Goal: Task Accomplishment & Management: Complete application form

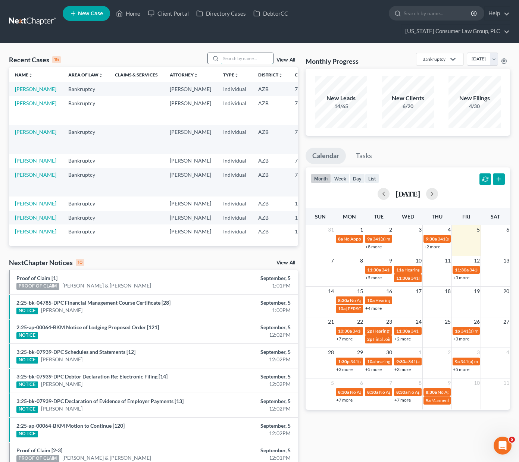
click at [231, 56] on input "search" at bounding box center [247, 58] width 52 height 11
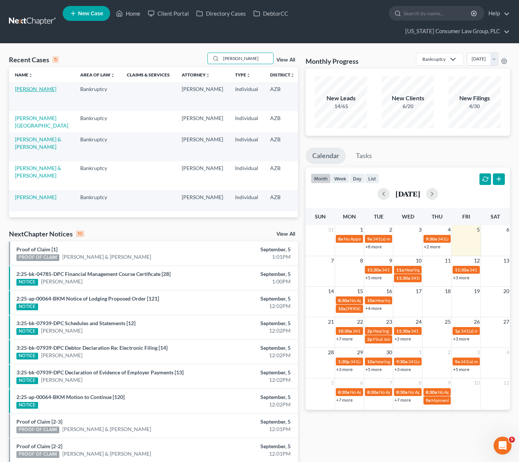
type input "[PERSON_NAME]"
click at [19, 92] on link "[PERSON_NAME]" at bounding box center [35, 89] width 41 height 6
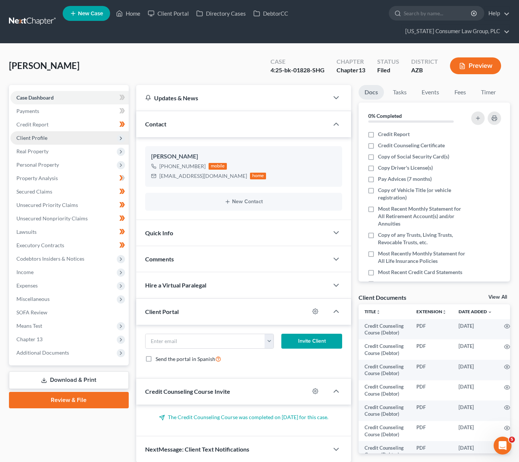
click at [39, 137] on span "Client Profile" at bounding box center [31, 138] width 31 height 6
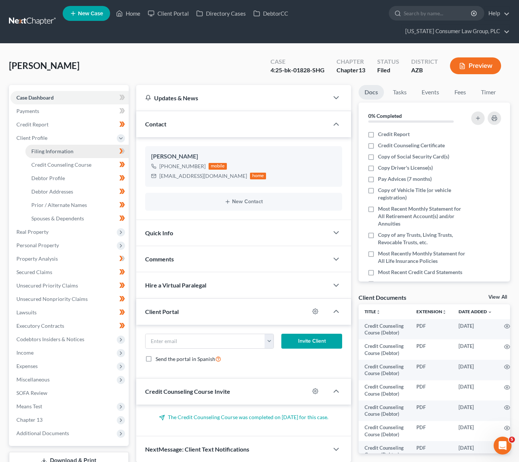
click at [42, 149] on span "Filing Information" at bounding box center [52, 151] width 42 height 6
select select "1"
select select "0"
select select "3"
select select "4"
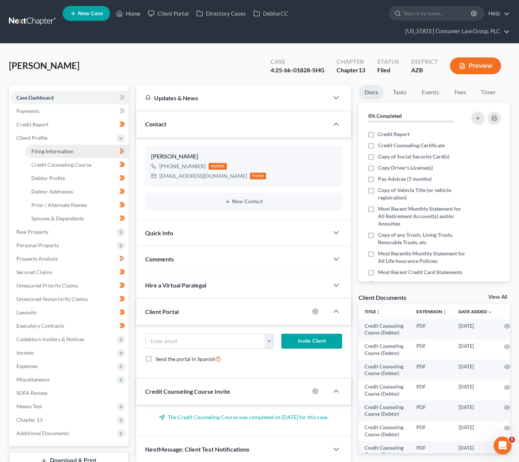
select select "0"
select select "3"
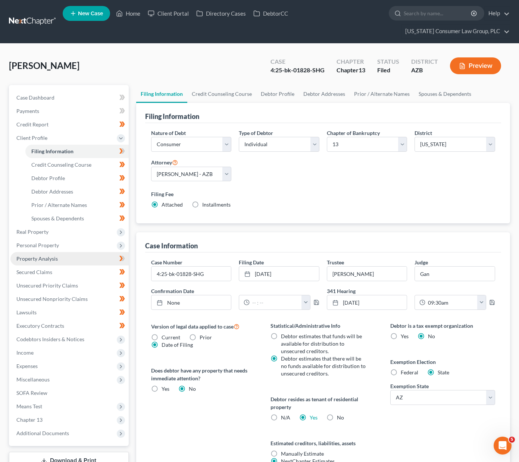
click at [32, 256] on span "Property Analysis" at bounding box center [36, 259] width 41 height 6
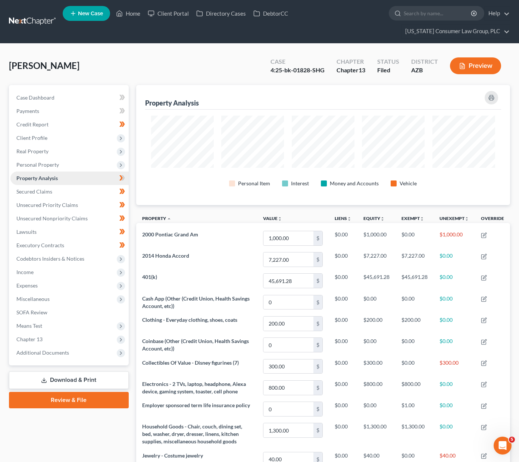
scroll to position [120, 374]
click at [33, 164] on span "Personal Property" at bounding box center [37, 165] width 43 height 6
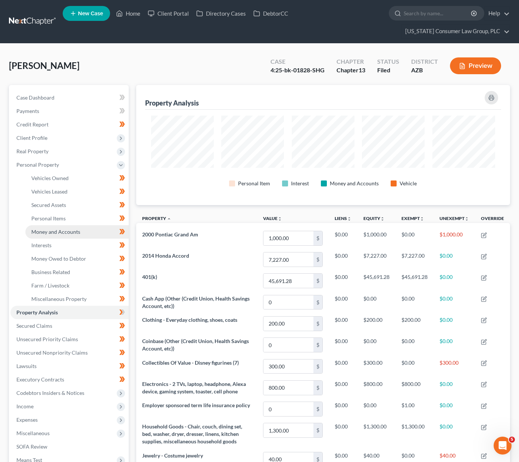
click at [40, 229] on span "Money and Accounts" at bounding box center [55, 232] width 49 height 6
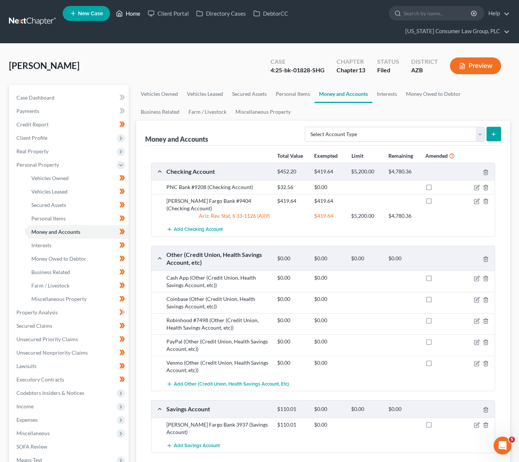
click at [125, 11] on link "Home" at bounding box center [128, 13] width 32 height 13
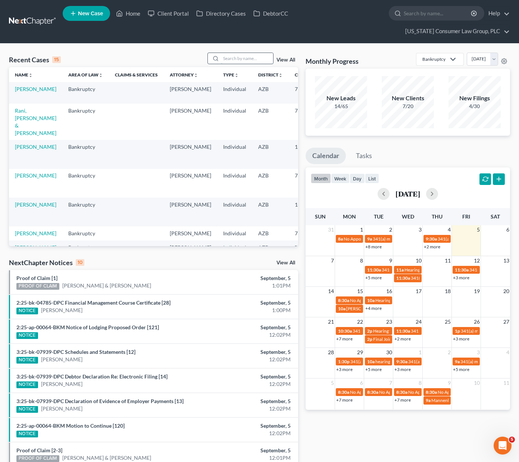
click at [239, 57] on input "search" at bounding box center [247, 58] width 52 height 11
type input "devji"
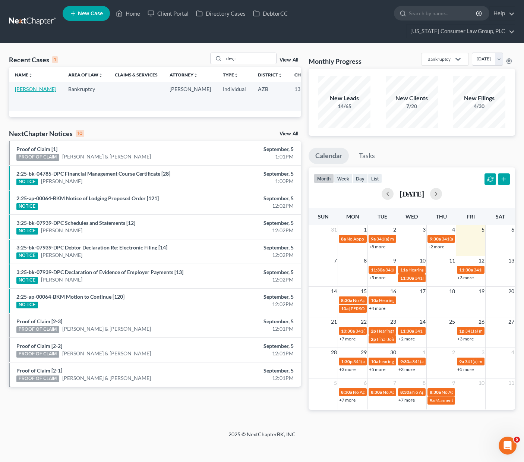
click at [24, 86] on link "[PERSON_NAME]" at bounding box center [35, 89] width 41 height 6
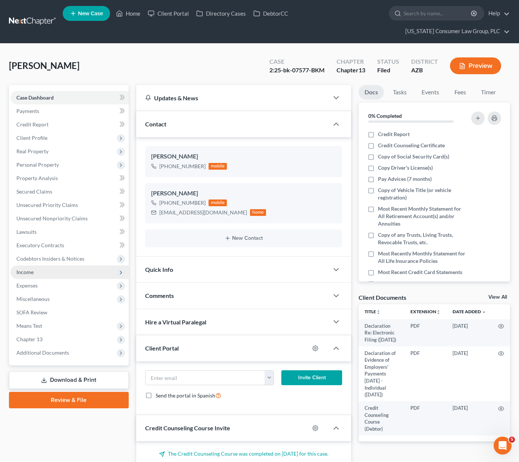
click at [32, 272] on span "Income" at bounding box center [24, 272] width 17 height 6
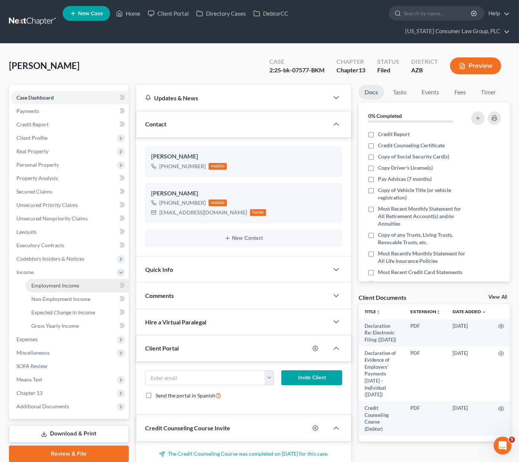
click at [41, 281] on link "Employment Income" at bounding box center [76, 285] width 103 height 13
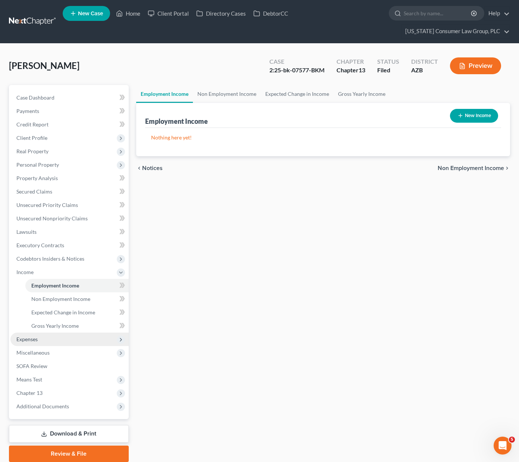
click at [31, 339] on span "Expenses" at bounding box center [26, 339] width 21 height 6
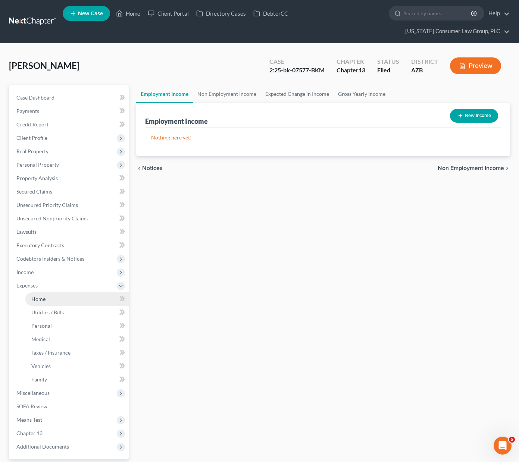
click at [42, 296] on span "Home" at bounding box center [38, 299] width 14 height 6
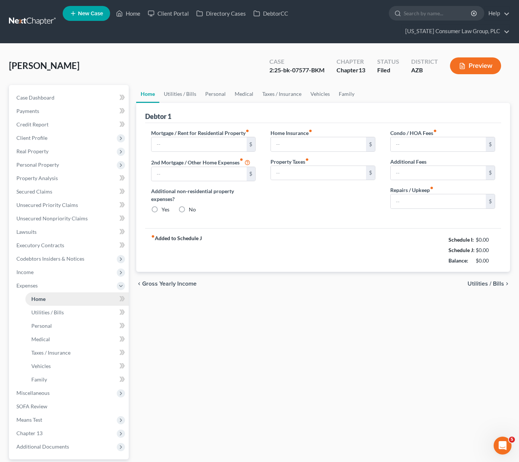
type input "2,600.00"
type input "0.00"
radio input "true"
type input "0.00"
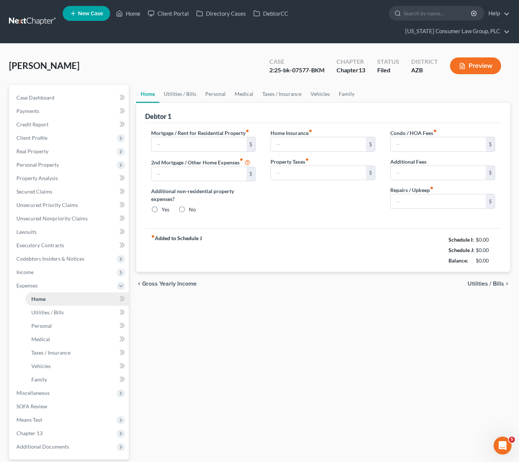
type input "0.00"
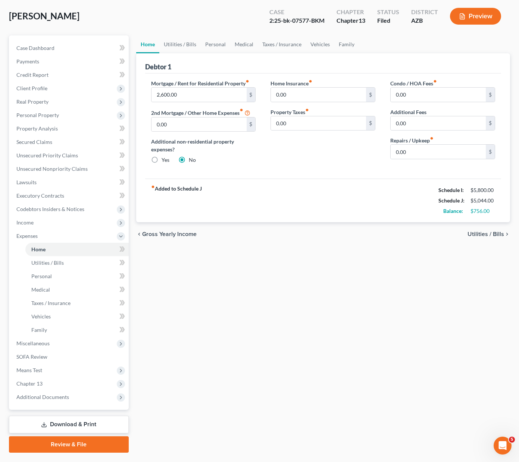
scroll to position [69, 0]
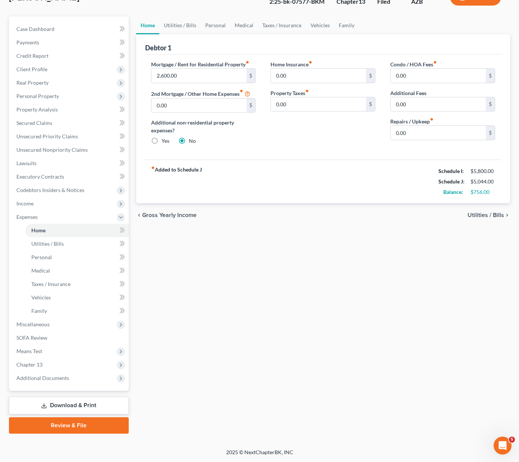
drag, startPoint x: 104, startPoint y: 406, endPoint x: 113, endPoint y: 400, distance: 11.4
click at [103, 406] on link "Download & Print" at bounding box center [69, 406] width 120 height 18
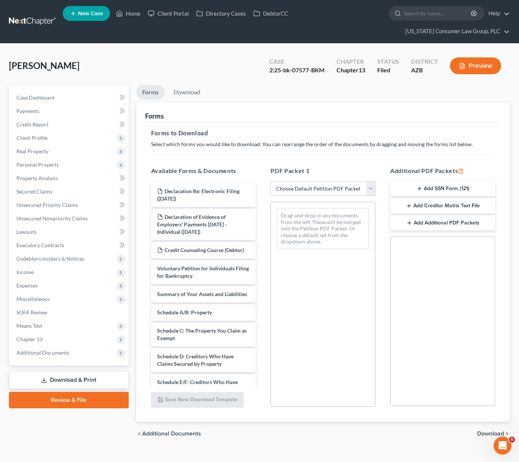
click at [372, 187] on select "Choose Default Petition PDF Packet Complete Bankruptcy Petition (all forms and …" at bounding box center [322, 188] width 105 height 15
click at [270, 181] on select "Choose Default Petition PDF Packet Complete Bankruptcy Petition (all forms and …" at bounding box center [322, 188] width 105 height 15
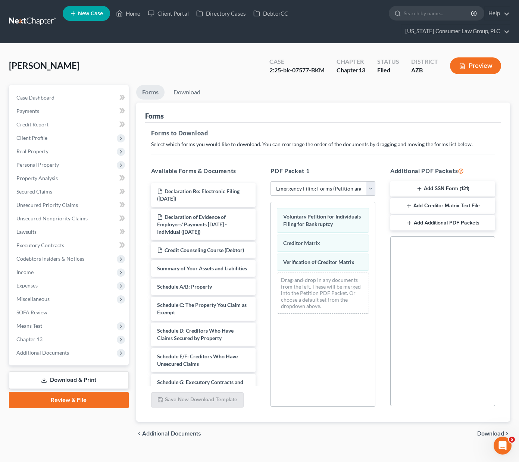
click at [370, 190] on select "Choose Default Petition PDF Packet Complete Bankruptcy Petition (all forms and …" at bounding box center [322, 188] width 105 height 15
select select "7"
click at [270, 181] on select "Choose Default Petition PDF Packet Complete Bankruptcy Petition (all forms and …" at bounding box center [322, 188] width 105 height 15
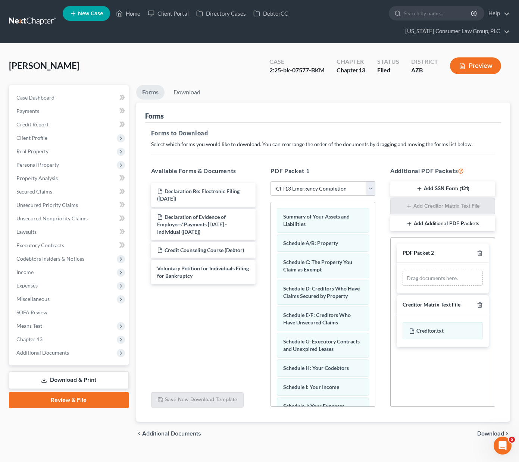
click at [479, 431] on span "Download" at bounding box center [490, 434] width 27 height 6
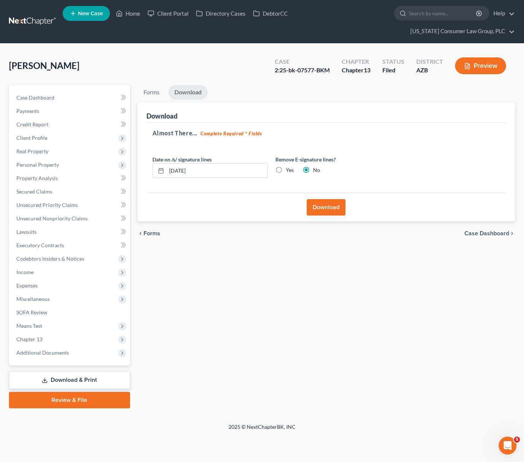
click at [286, 166] on label "Yes" at bounding box center [290, 169] width 8 height 7
click at [289, 166] on input "Yes" at bounding box center [291, 168] width 5 height 5
radio input "true"
click at [336, 199] on button "Download" at bounding box center [326, 207] width 39 height 16
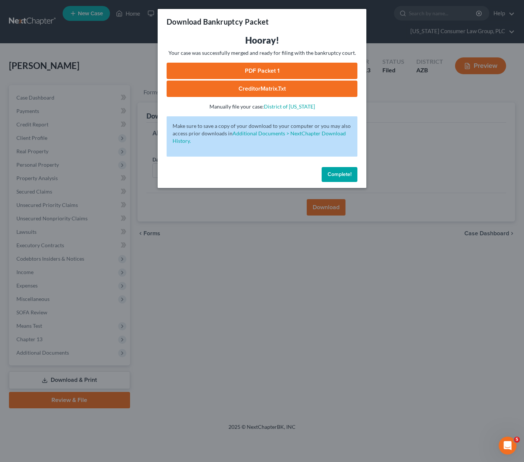
click at [254, 66] on link "PDF Packet 1" at bounding box center [262, 71] width 191 height 16
click at [259, 248] on div "Download Bankruptcy Packet Hooray! Your case was successfully merged and ready …" at bounding box center [262, 231] width 524 height 462
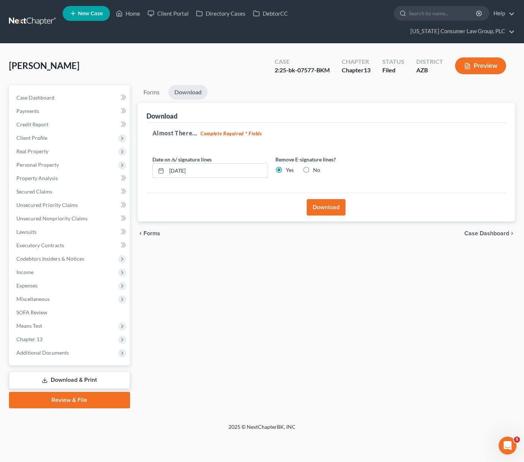
click at [313, 166] on label "No" at bounding box center [316, 169] width 7 height 7
click at [316, 166] on input "No" at bounding box center [318, 168] width 5 height 5
radio input "true"
radio input "false"
click at [61, 372] on link "Download & Print" at bounding box center [69, 381] width 121 height 18
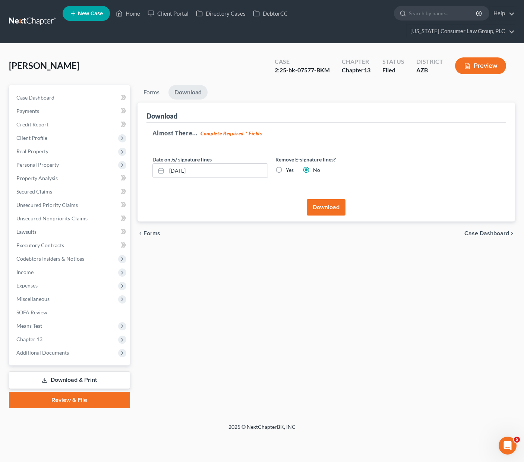
click at [62, 372] on link "Download & Print" at bounding box center [69, 381] width 121 height 18
click at [39, 350] on span "Additional Documents" at bounding box center [42, 353] width 53 height 6
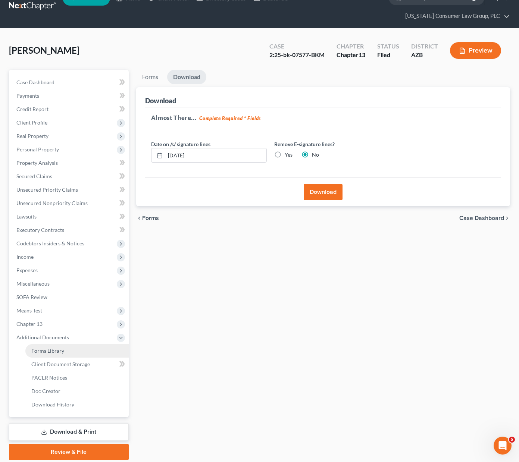
scroll to position [42, 0]
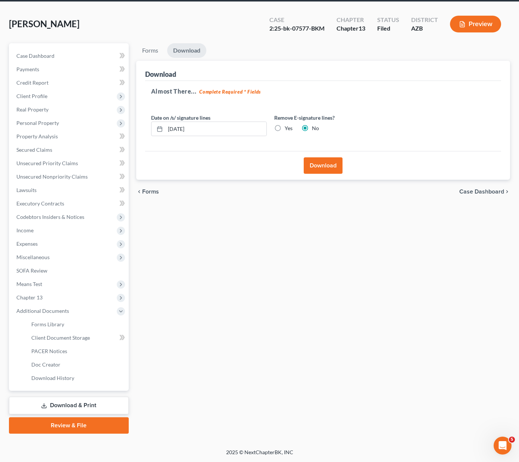
click at [76, 397] on link "Download & Print" at bounding box center [69, 406] width 120 height 18
click at [154, 44] on link "Forms" at bounding box center [150, 50] width 28 height 15
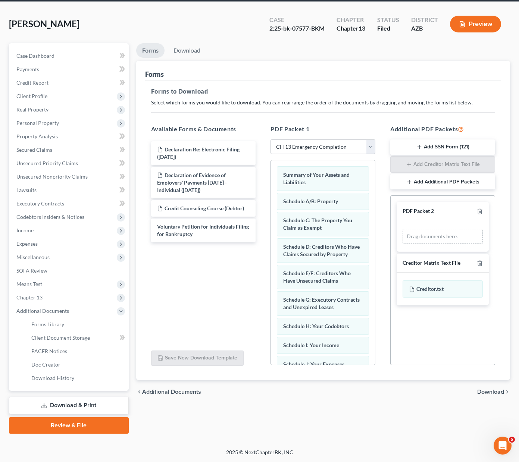
click at [489, 387] on div "chevron_left Additional Documents Download chevron_right" at bounding box center [323, 392] width 374 height 24
click at [490, 390] on span "Download" at bounding box center [490, 392] width 27 height 6
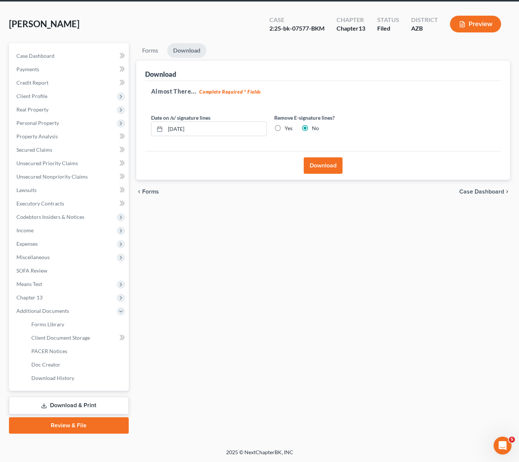
click at [324, 165] on button "Download" at bounding box center [323, 165] width 39 height 16
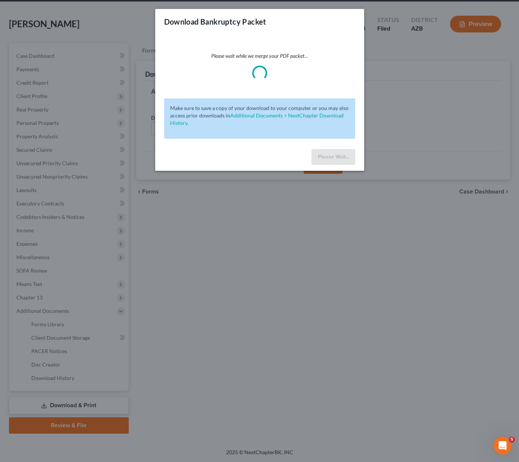
scroll to position [28, 0]
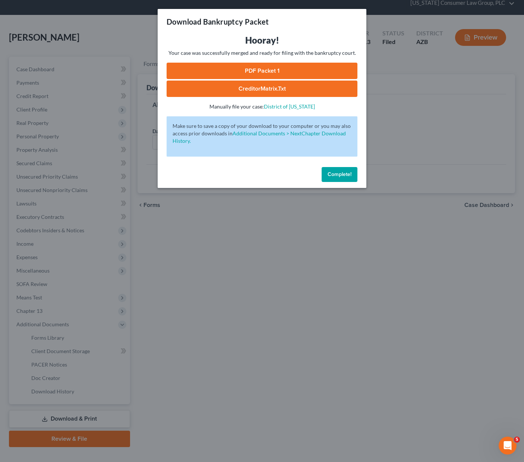
click at [269, 72] on link "PDF Packet 1" at bounding box center [262, 71] width 191 height 16
click at [221, 234] on div "Download Bankruptcy Packet Hooray! Your case was successfully merged and ready …" at bounding box center [262, 231] width 524 height 462
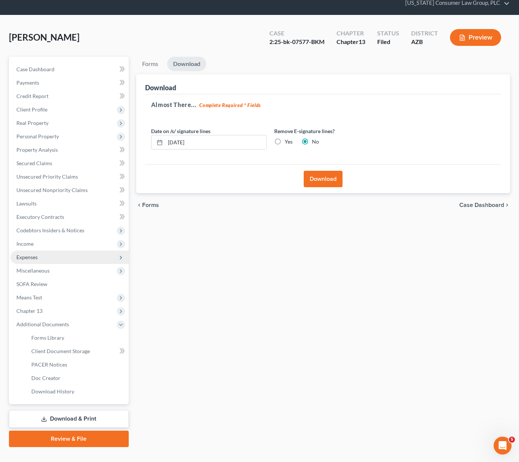
click at [38, 256] on span "Expenses" at bounding box center [69, 257] width 118 height 13
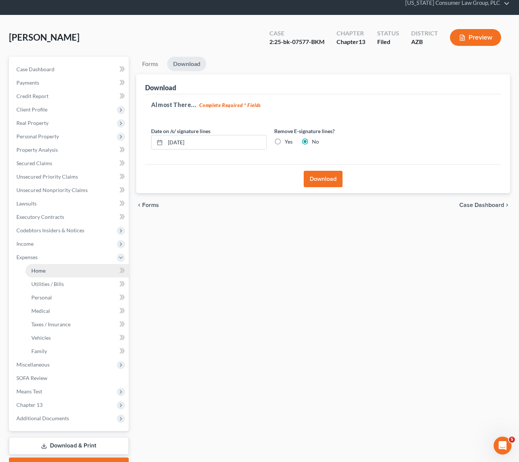
click at [41, 267] on span "Home" at bounding box center [38, 270] width 14 height 6
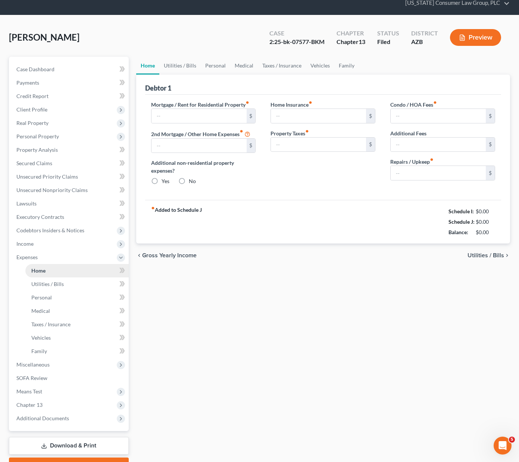
scroll to position [1, 0]
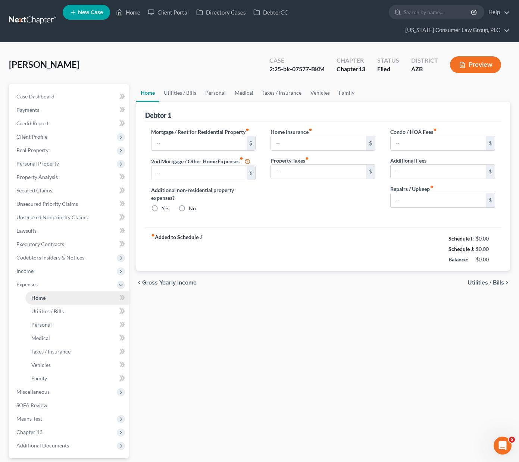
type input "2,600.00"
type input "0.00"
radio input "true"
type input "0.00"
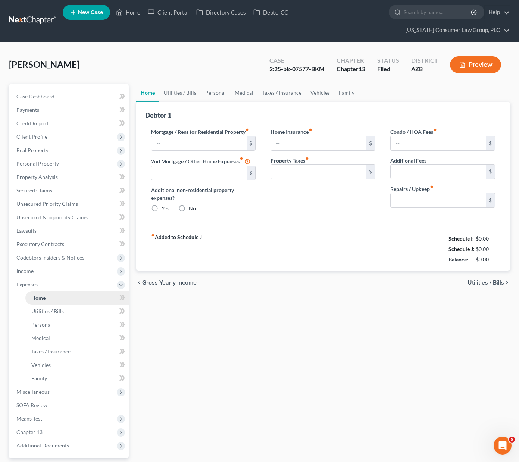
type input "0.00"
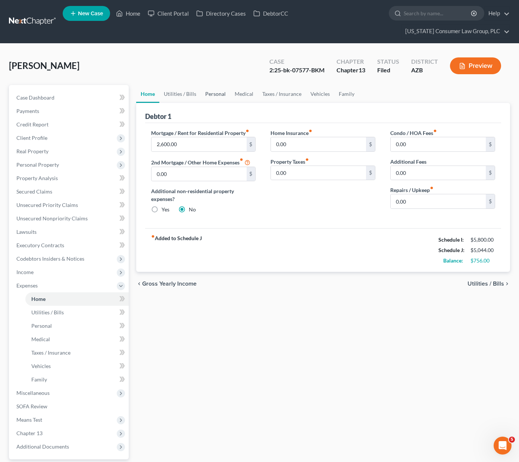
click at [211, 94] on link "Personal" at bounding box center [215, 94] width 29 height 18
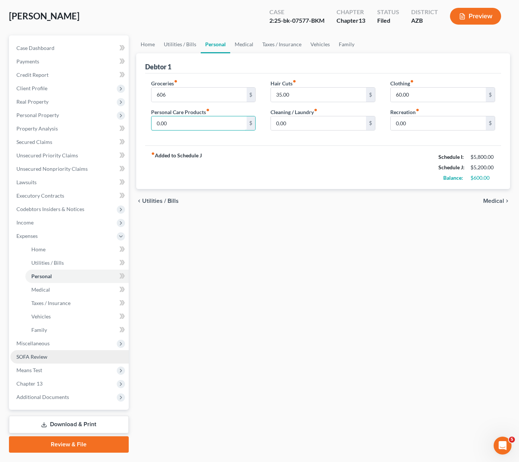
scroll to position [69, 0]
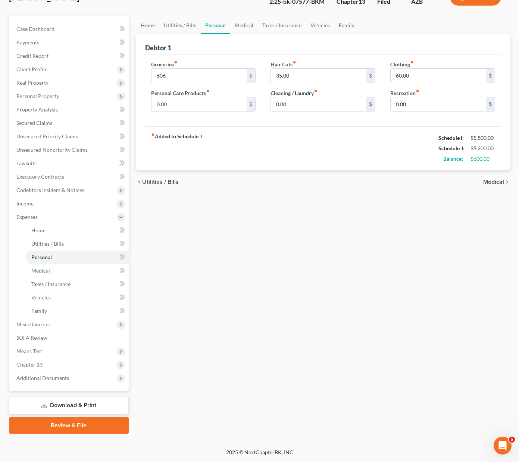
click at [65, 404] on link "Download & Print" at bounding box center [69, 406] width 120 height 18
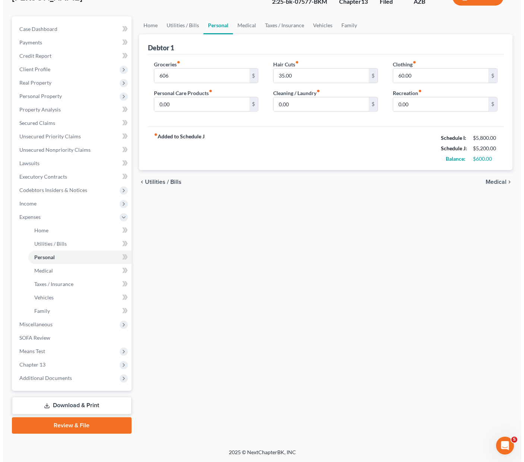
scroll to position [55, 0]
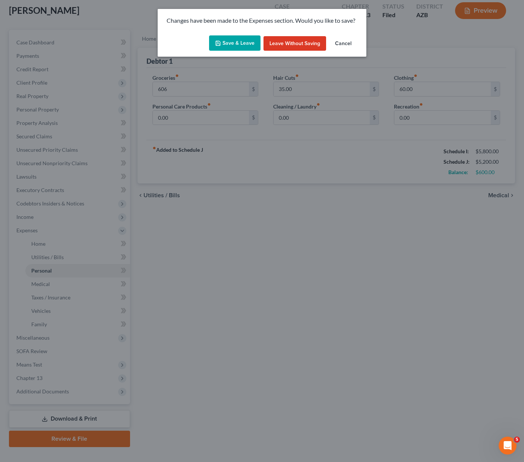
click at [235, 40] on button "Save & Leave" at bounding box center [234, 43] width 51 height 16
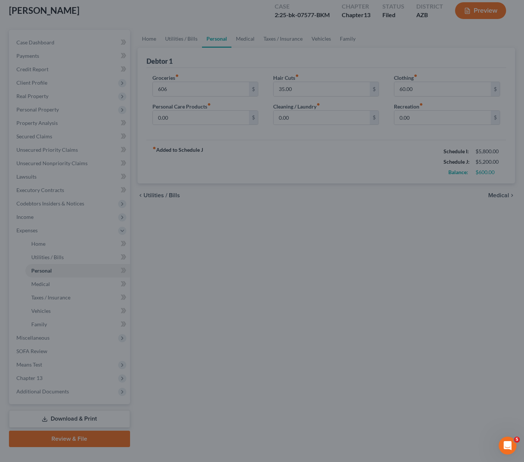
type input "606.00"
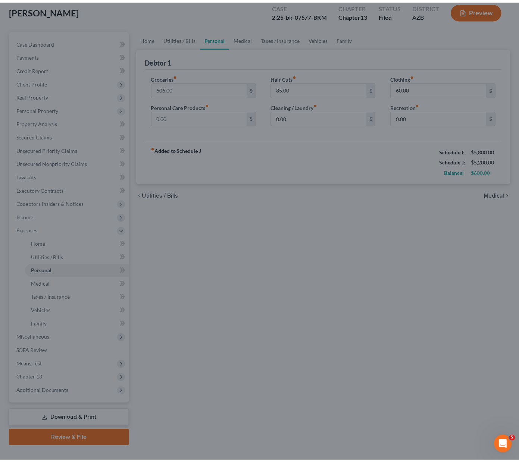
scroll to position [69, 0]
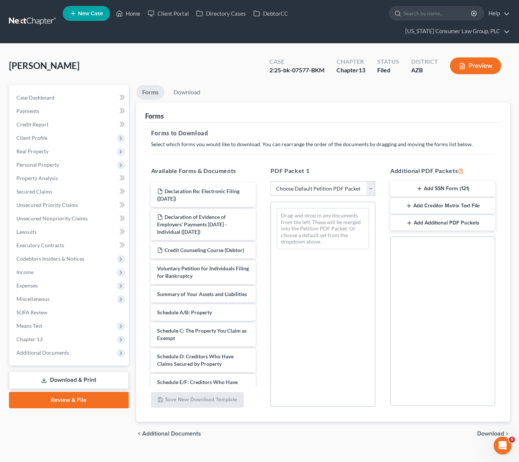
click at [371, 188] on select "Choose Default Petition PDF Packet Complete Bankruptcy Petition (all forms and …" at bounding box center [322, 188] width 105 height 15
select select "7"
click at [270, 181] on select "Choose Default Petition PDF Packet Complete Bankruptcy Petition (all forms and …" at bounding box center [322, 188] width 105 height 15
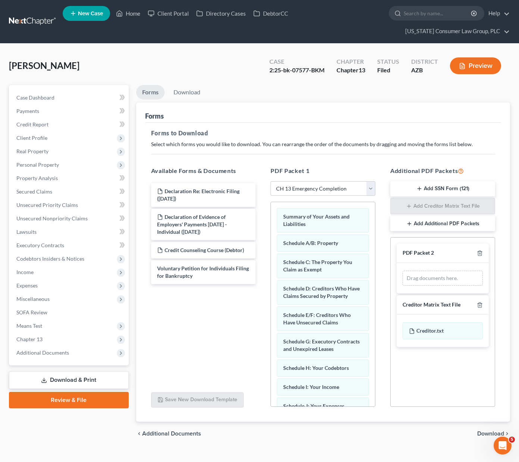
click at [490, 438] on div "chevron_left Additional Documents Download chevron_right" at bounding box center [323, 434] width 374 height 24
click at [491, 434] on span "Download" at bounding box center [490, 434] width 27 height 6
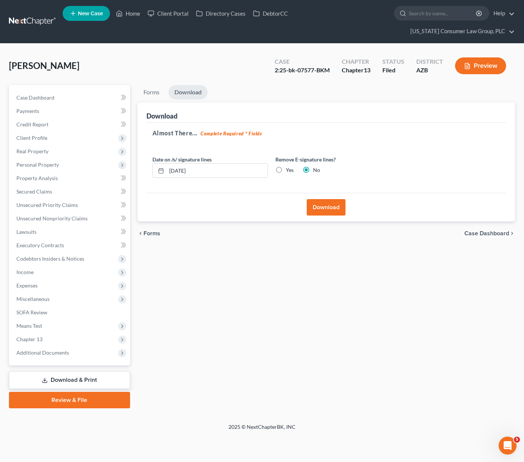
click at [286, 166] on label "Yes" at bounding box center [290, 169] width 8 height 7
click at [289, 166] on input "Yes" at bounding box center [291, 168] width 5 height 5
radio input "true"
click at [313, 166] on label "No" at bounding box center [316, 169] width 7 height 7
click at [316, 166] on input "No" at bounding box center [318, 168] width 5 height 5
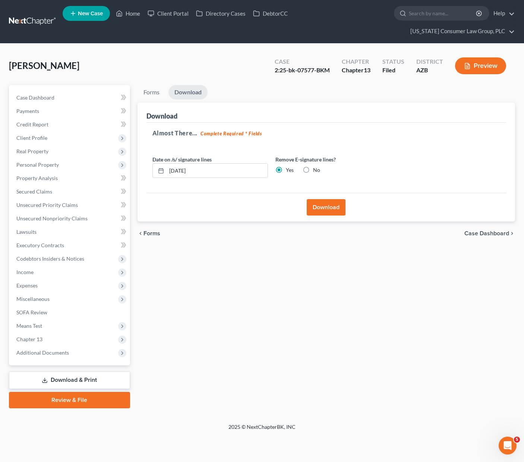
radio input "true"
radio input "false"
click at [323, 199] on button "Download" at bounding box center [326, 207] width 39 height 16
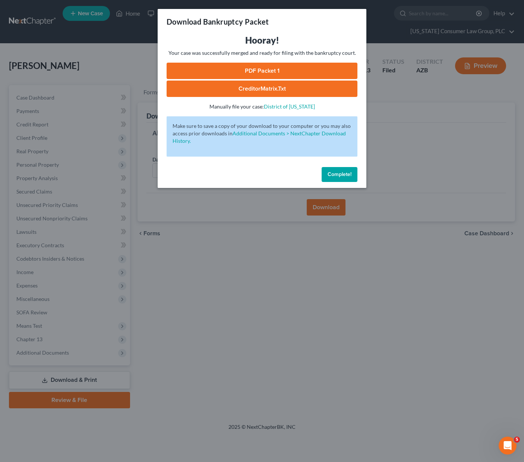
click at [278, 63] on link "PDF Packet 1" at bounding box center [262, 71] width 191 height 16
click at [276, 71] on link "PDF Packet 1" at bounding box center [262, 71] width 191 height 16
